Goal: Task Accomplishment & Management: Manage account settings

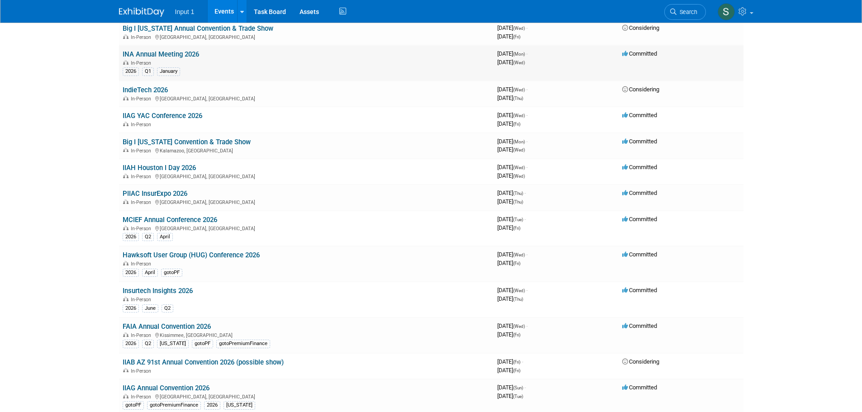
scroll to position [634, 0]
click at [156, 162] on td "IIAH Houston I Day 2026 In-Person Houston, TX" at bounding box center [306, 171] width 375 height 26
click at [158, 168] on link "IIAH Houston I Day 2026" at bounding box center [159, 167] width 73 height 8
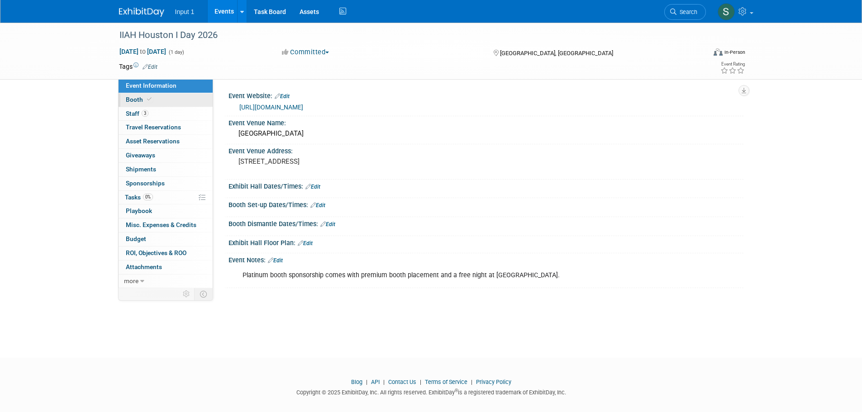
click at [134, 100] on span "Booth" at bounding box center [140, 99] width 28 height 7
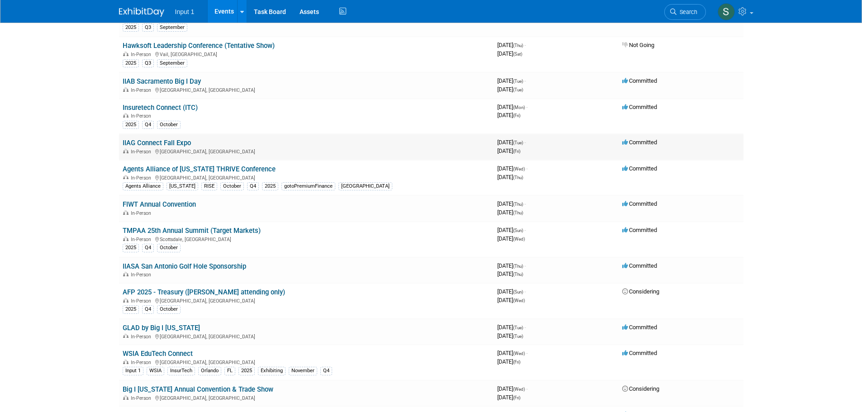
scroll to position [272, 0]
click at [161, 105] on link "Insuretech Connect (ITC)" at bounding box center [160, 108] width 75 height 8
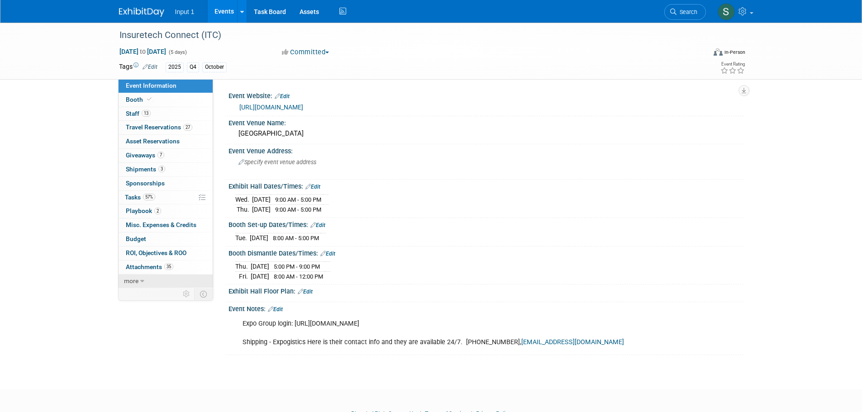
click at [131, 283] on span "more" at bounding box center [131, 280] width 14 height 7
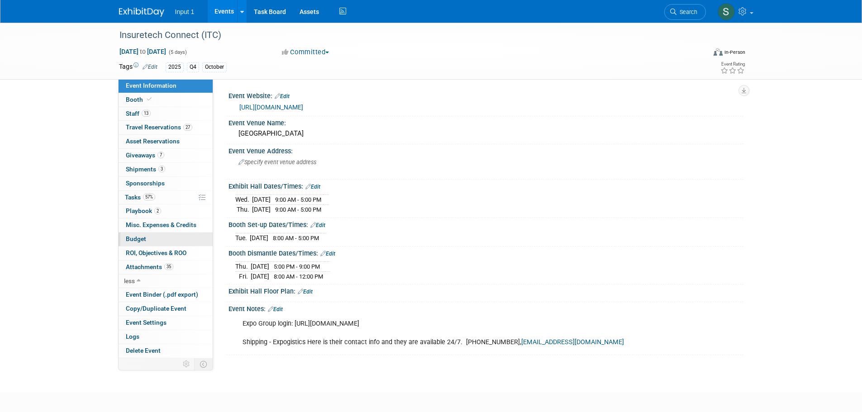
click at [140, 237] on span "Budget" at bounding box center [136, 238] width 20 height 7
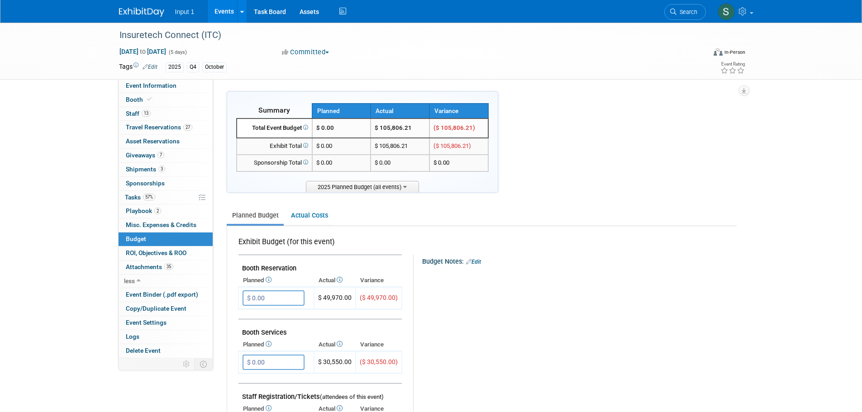
click at [574, 204] on div "Planned Budget Actual Costs" at bounding box center [482, 211] width 510 height 29
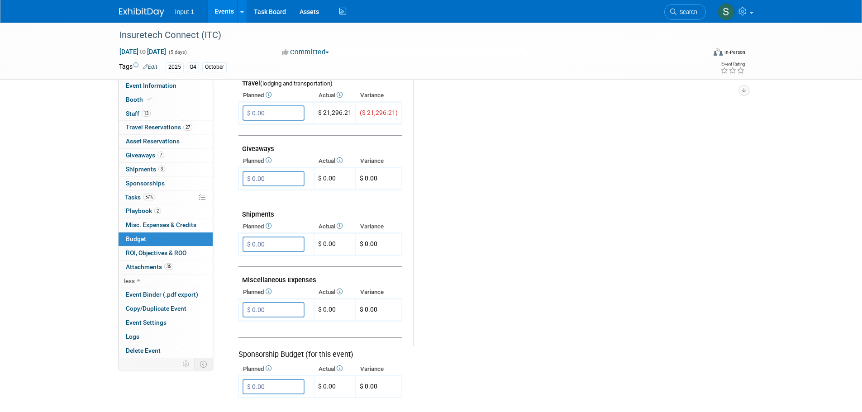
scroll to position [362, 0]
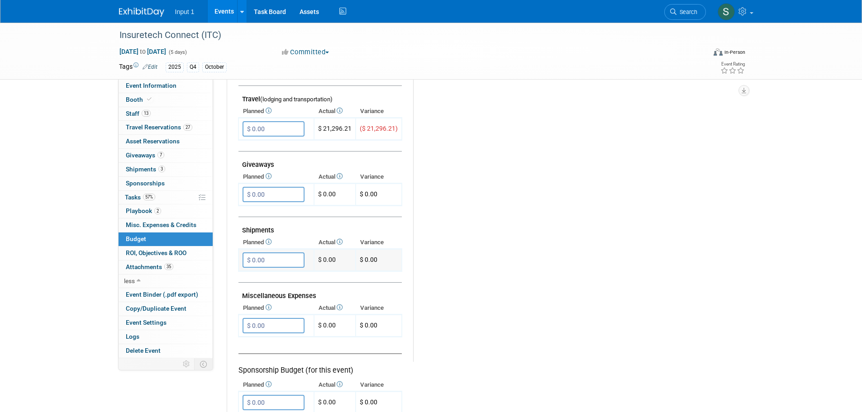
click at [271, 262] on input "$ 0.00" at bounding box center [274, 260] width 62 height 15
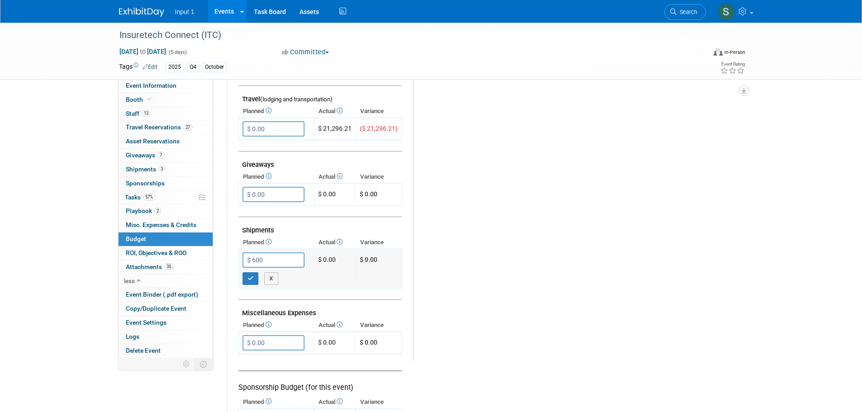
type input "$ 60.00"
click at [452, 253] on div "Budget Notes: Edit X" at bounding box center [571, 127] width 316 height 469
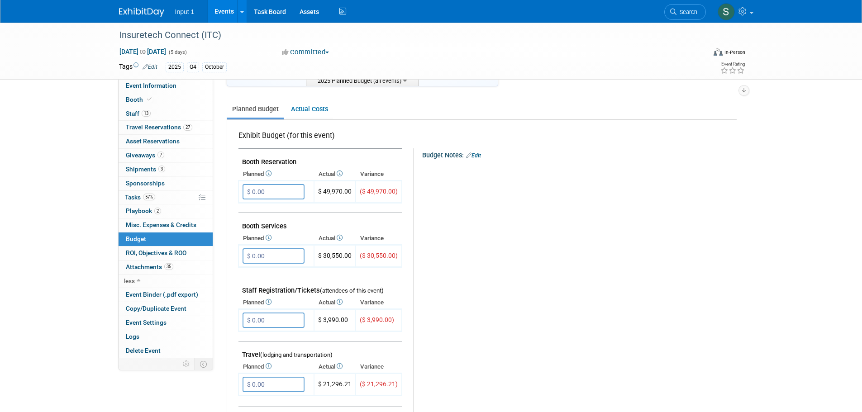
scroll to position [91, 0]
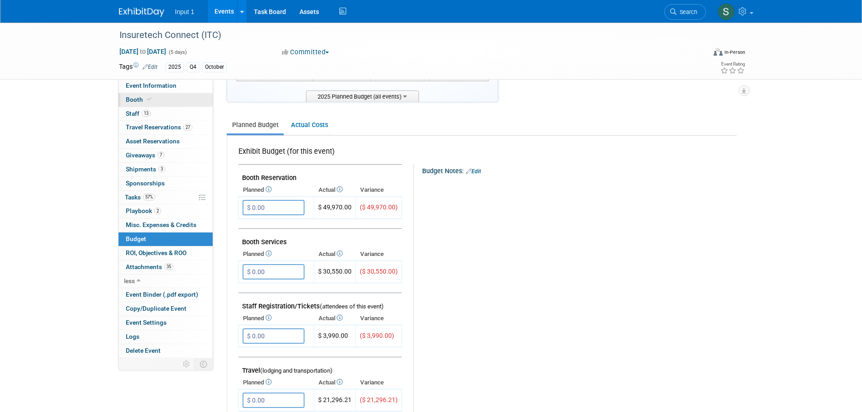
click at [134, 103] on link "Booth" at bounding box center [166, 100] width 94 height 14
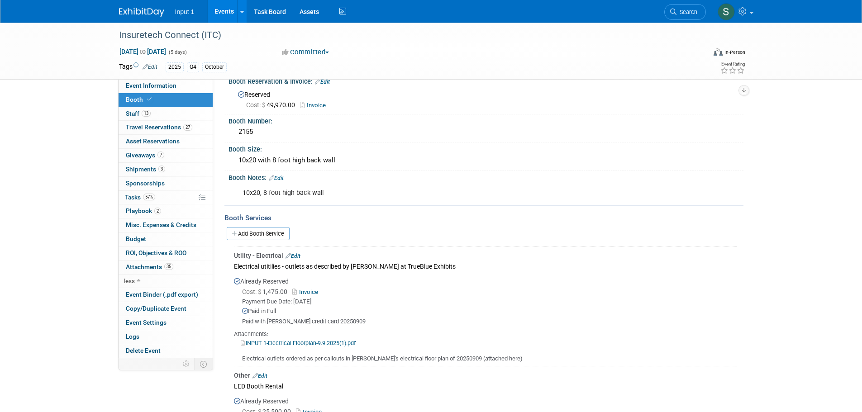
scroll to position [0, 0]
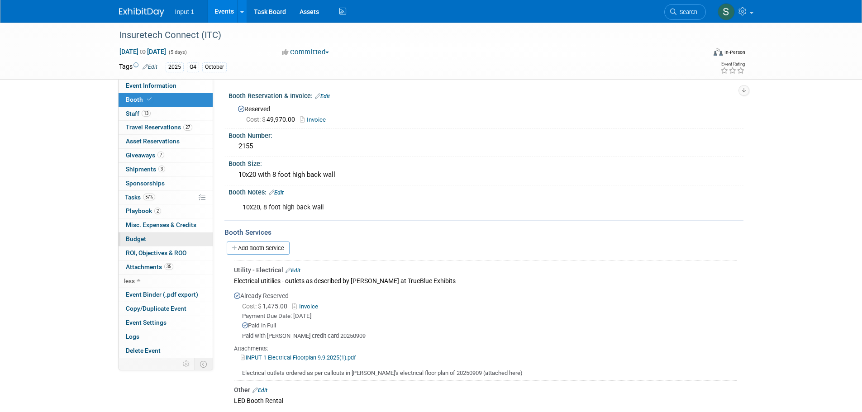
click at [141, 235] on span "Budget" at bounding box center [136, 238] width 20 height 7
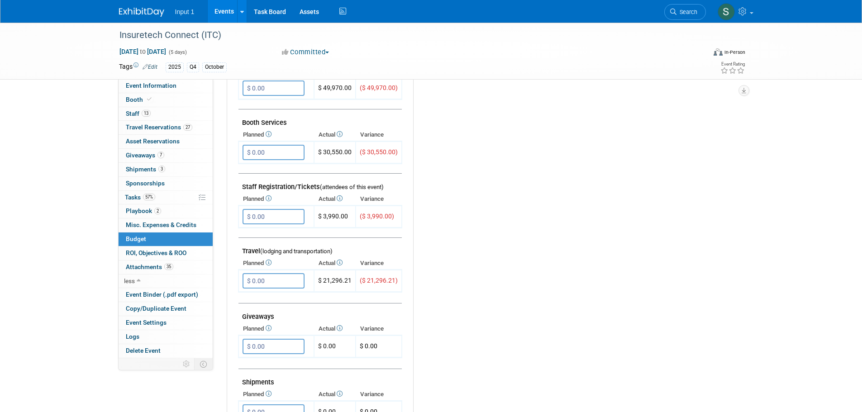
scroll to position [226, 0]
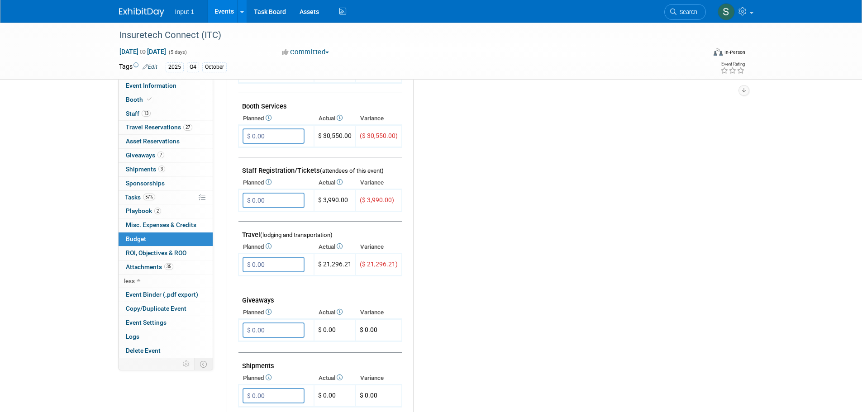
click at [499, 259] on div "Budget Notes: Edit X" at bounding box center [571, 263] width 316 height 469
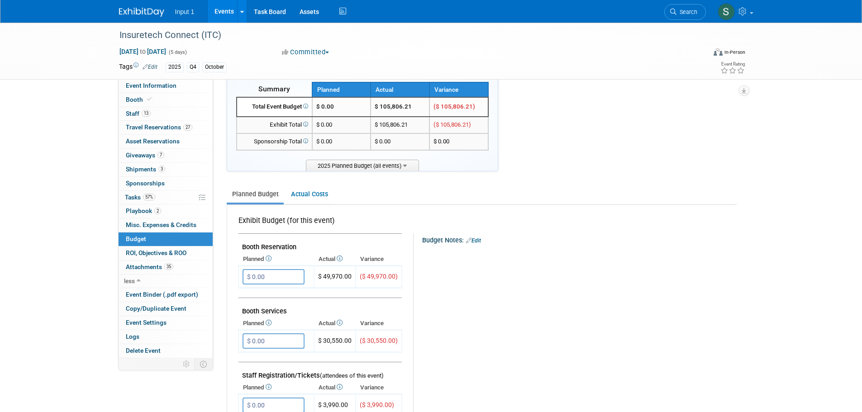
scroll to position [0, 0]
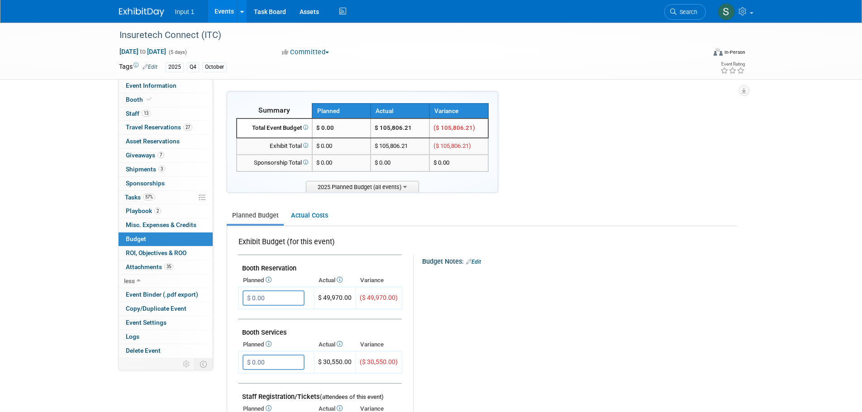
click at [626, 277] on div at bounding box center [574, 272] width 289 height 9
click at [333, 127] on span "$ 0.00" at bounding box center [325, 127] width 18 height 7
drag, startPoint x: 337, startPoint y: 128, endPoint x: 320, endPoint y: 129, distance: 16.8
click at [320, 129] on td "$ 0.00" at bounding box center [341, 128] width 59 height 19
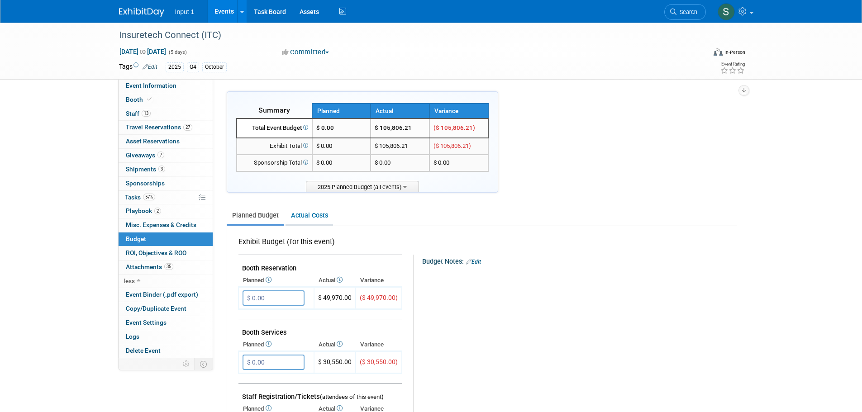
click at [310, 212] on link "Actual Costs" at bounding box center [310, 215] width 48 height 17
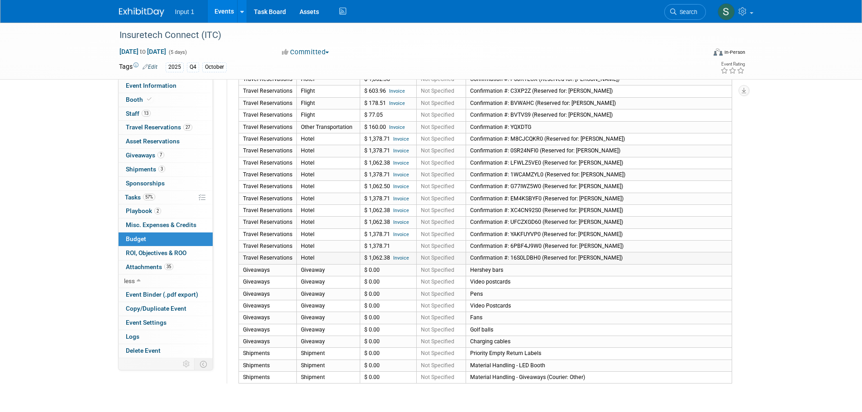
scroll to position [616, 0]
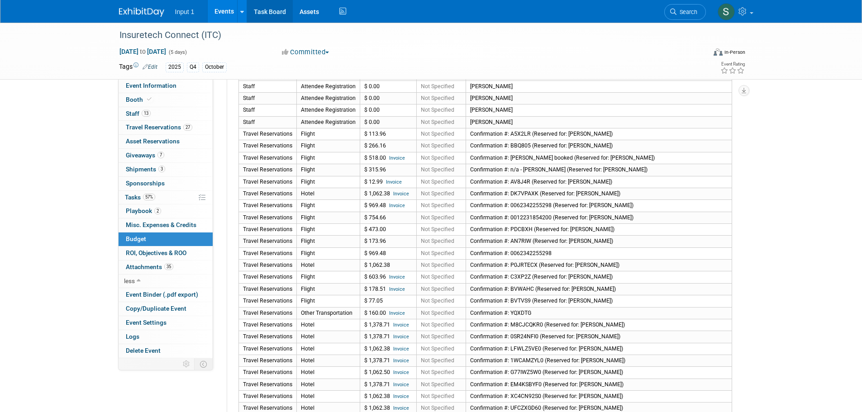
scroll to position [435, 0]
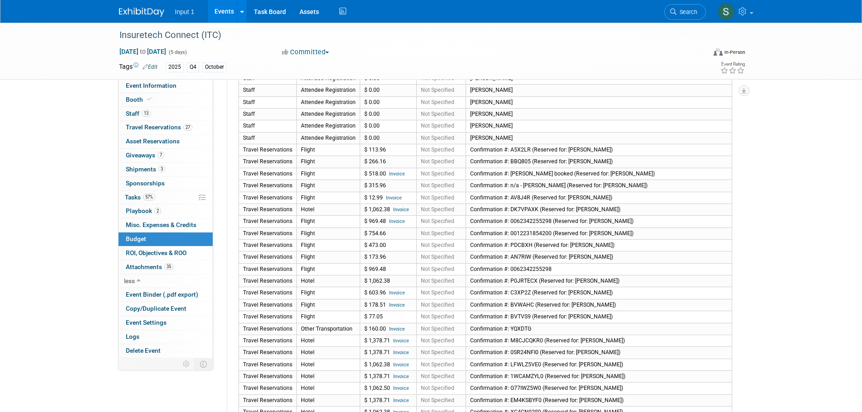
click at [772, 101] on div "Insuretech Connect (ITC) Oct 13, 2025 to Oct 17, 2025 (5 days) Oct 13, 2025 to …" at bounding box center [431, 96] width 862 height 1016
click at [136, 121] on link "27 Travel Reservations 27" at bounding box center [166, 128] width 94 height 14
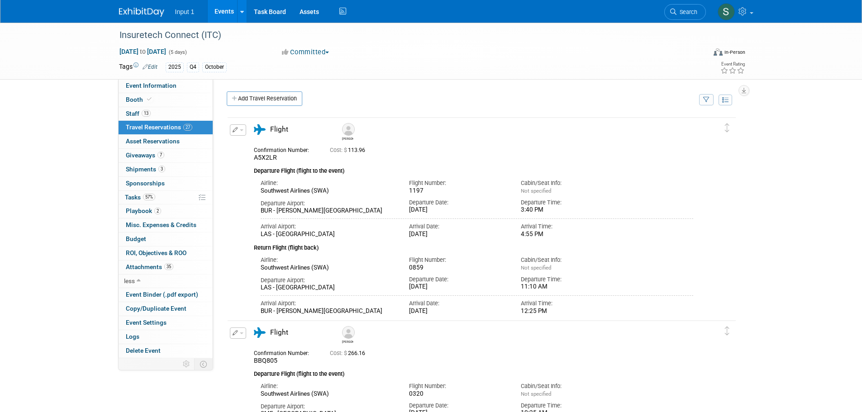
click at [706, 99] on icon "button" at bounding box center [706, 100] width 6 height 6
click at [662, 126] on select "-- Select Traveler -- All reservation with no one tagged Chris Farfaras Gillian…" at bounding box center [650, 127] width 112 height 13
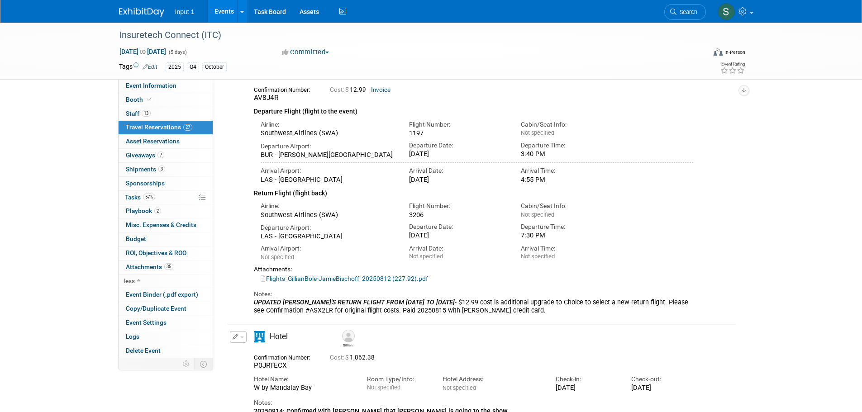
scroll to position [45, 0]
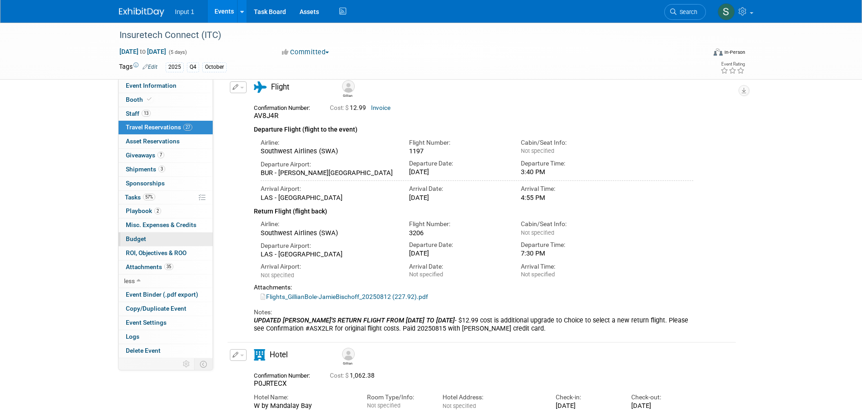
click at [143, 239] on span "Budget" at bounding box center [136, 238] width 20 height 7
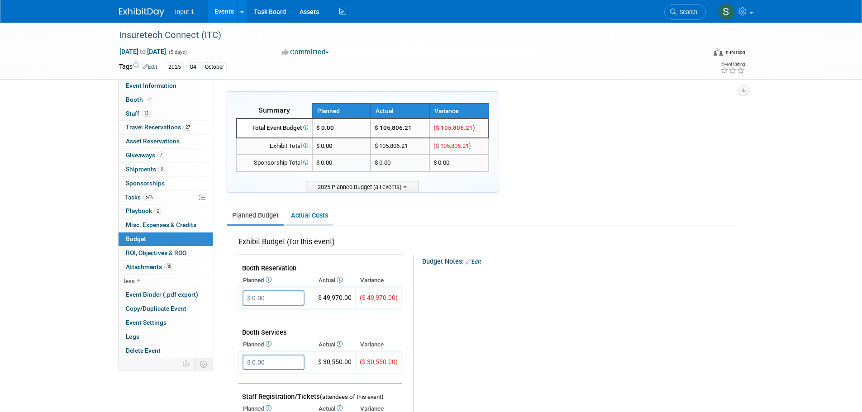
click at [306, 216] on link "Actual Costs" at bounding box center [310, 215] width 48 height 17
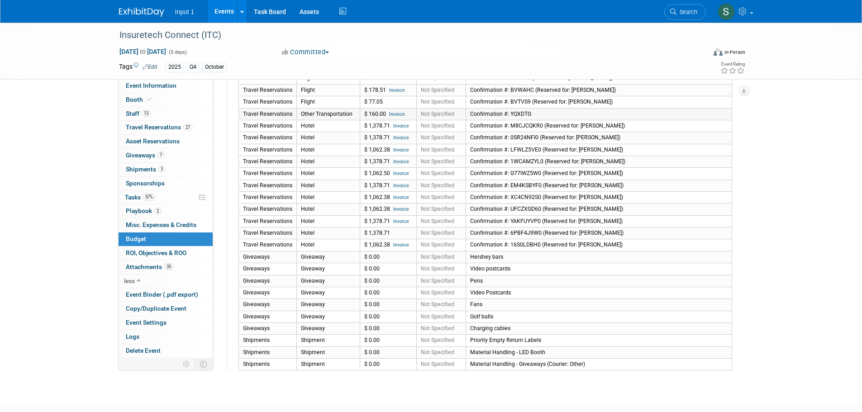
scroll to position [634, 0]
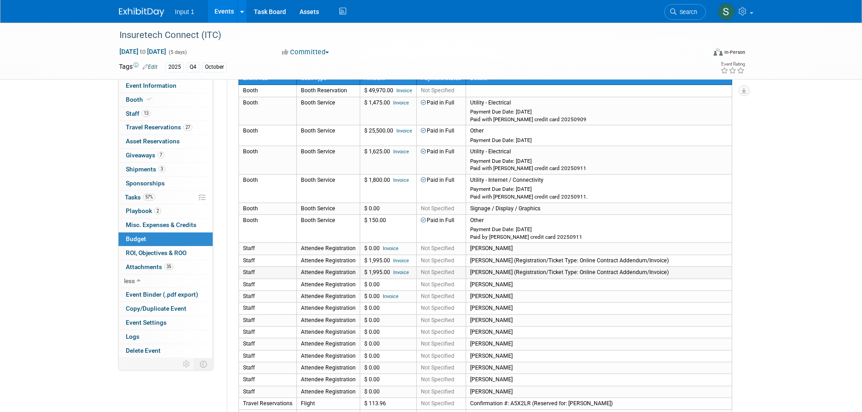
scroll to position [0, 0]
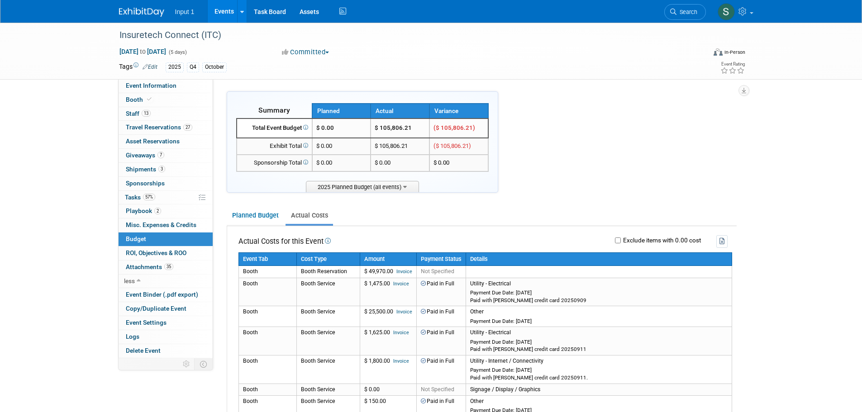
click at [330, 259] on th "Cost Type" at bounding box center [327, 260] width 63 height 14
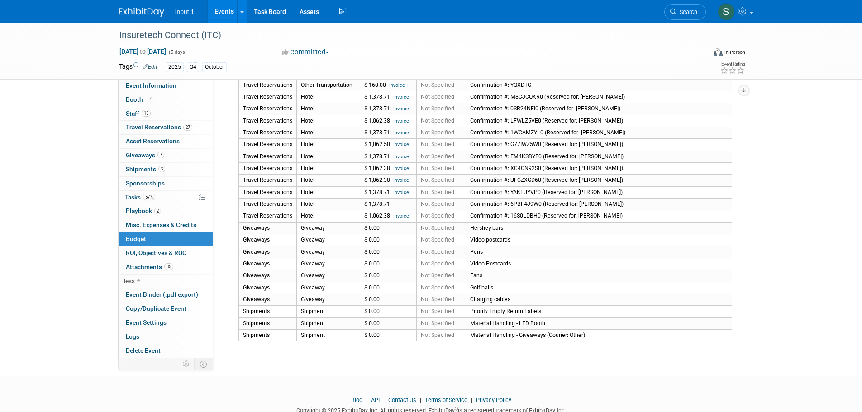
scroll to position [634, 0]
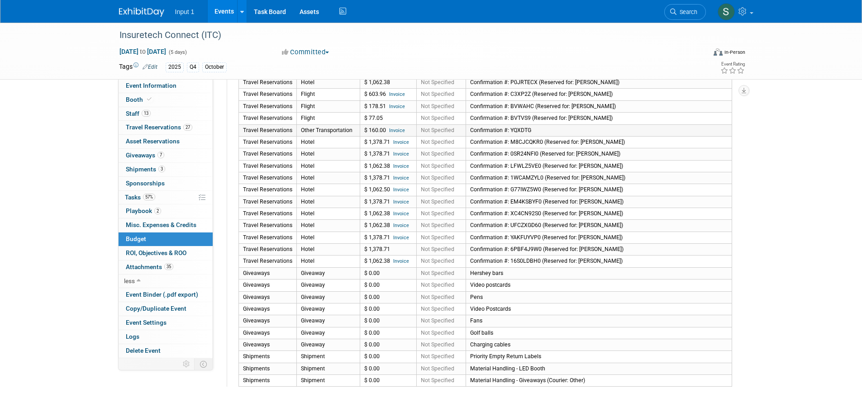
click at [399, 132] on link "Invoice" at bounding box center [397, 131] width 16 height 6
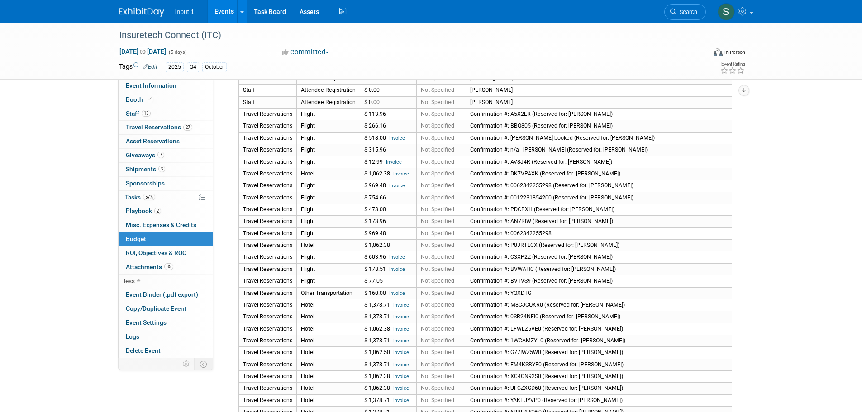
scroll to position [474, 0]
click at [788, 194] on div "Insuretech Connect (ITC) Oct 13, 2025 to Oct 17, 2025 (5 days) Oct 13, 2025 to …" at bounding box center [431, 57] width 862 height 1016
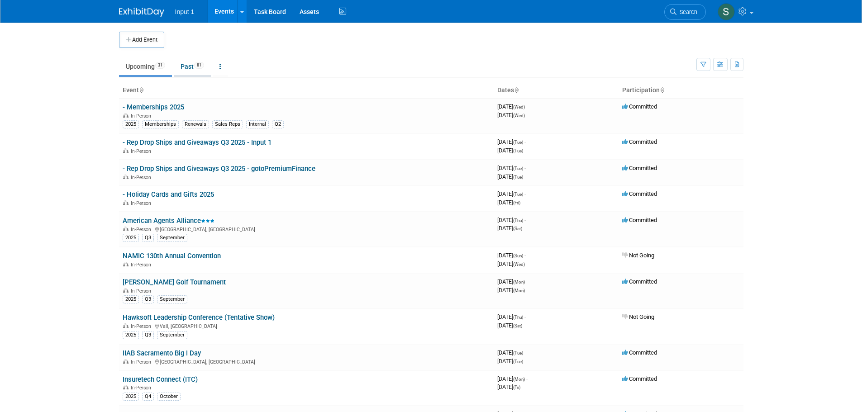
click at [184, 69] on link "Past 81" at bounding box center [192, 66] width 37 height 17
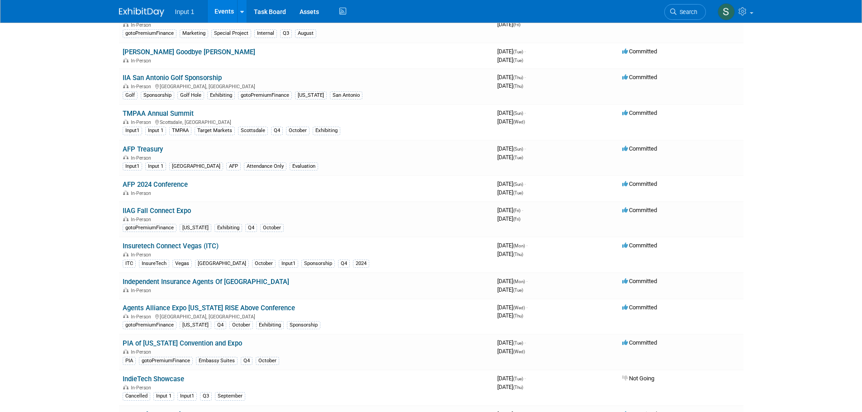
scroll to position [1765, 0]
click at [194, 245] on link "Insuretech Connect Vegas (ITC)" at bounding box center [171, 245] width 96 height 8
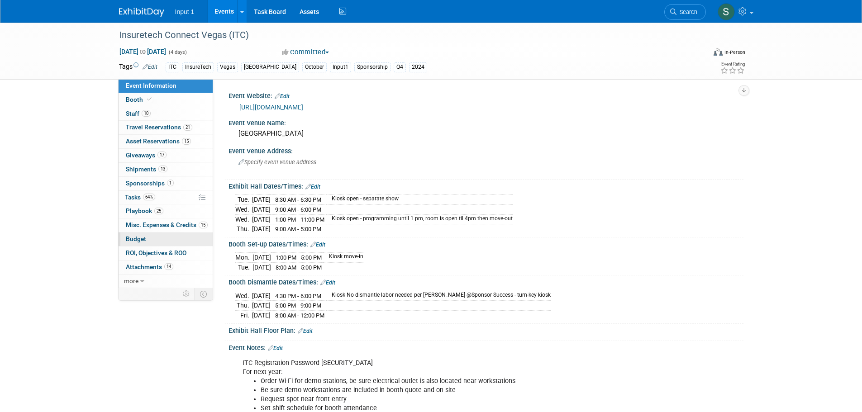
click at [137, 240] on span "Budget" at bounding box center [136, 238] width 20 height 7
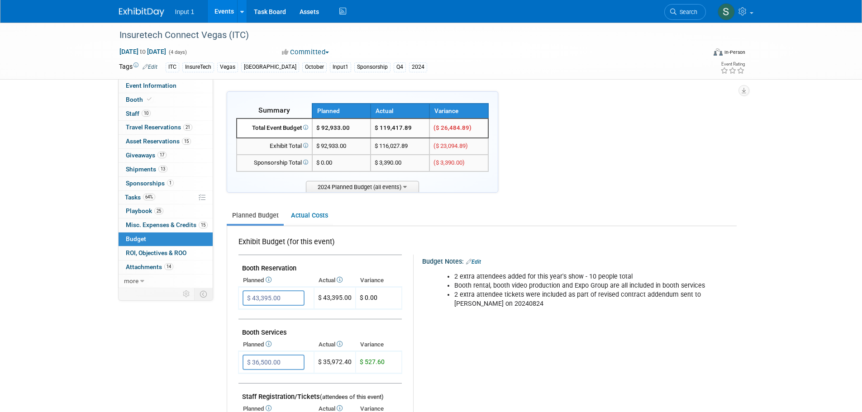
drag, startPoint x: 412, startPoint y: 128, endPoint x: 382, endPoint y: 132, distance: 30.2
click at [382, 132] on td "$ 119,417.89" at bounding box center [400, 128] width 59 height 19
copy td "119,417.89"
